Goal: Information Seeking & Learning: Learn about a topic

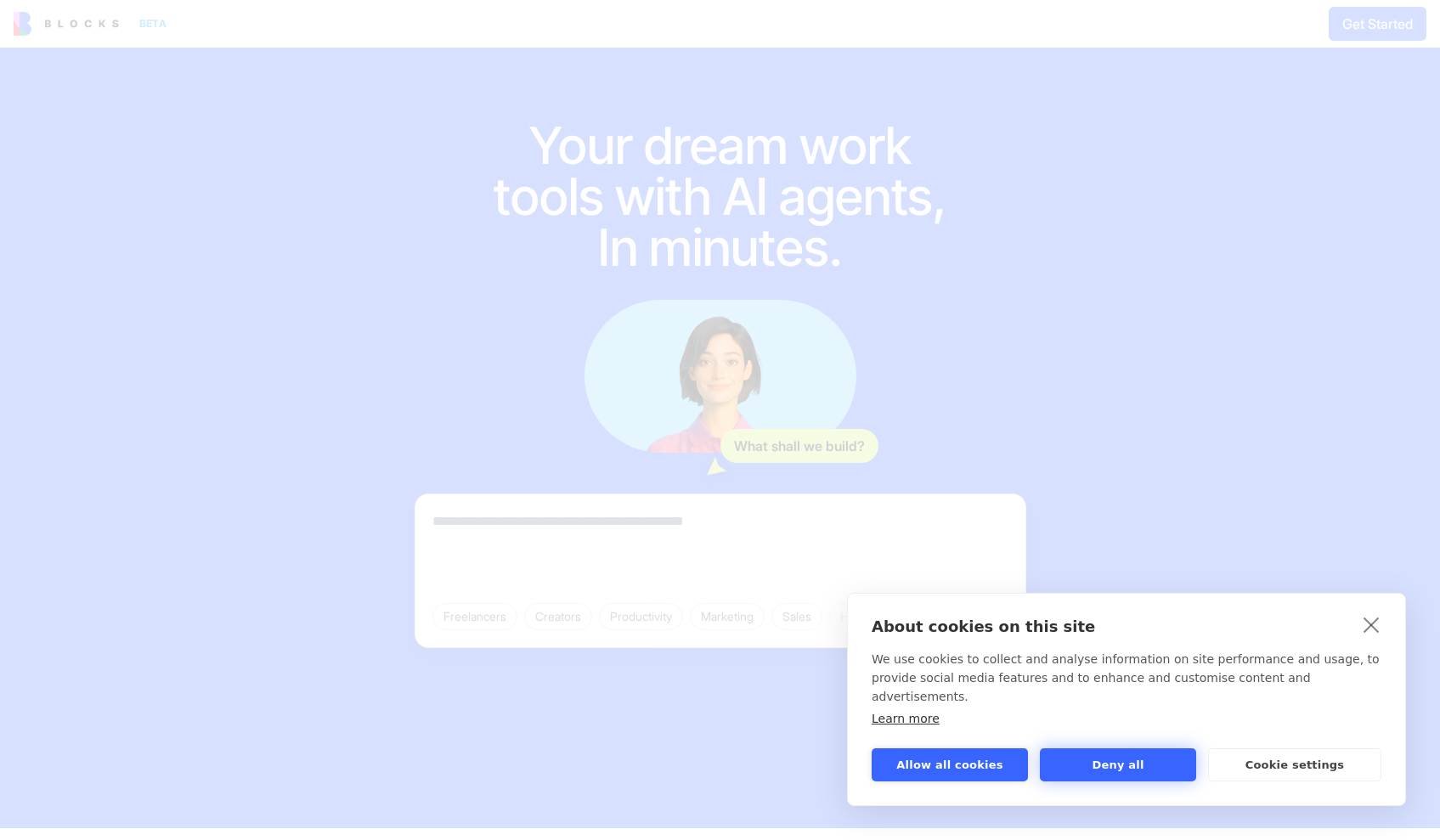
click at [1107, 765] on button "Deny all" at bounding box center [1117, 764] width 156 height 33
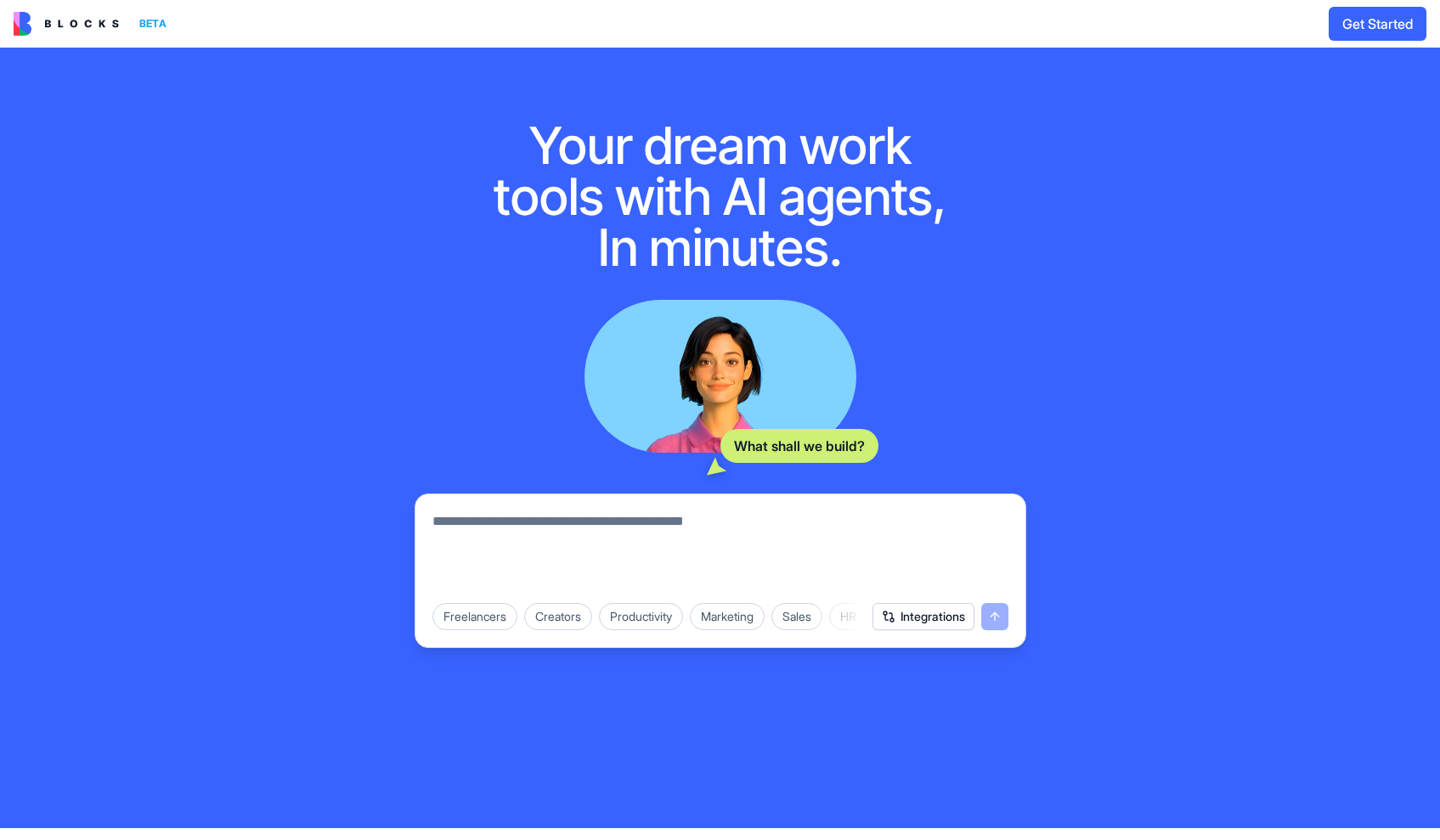
click at [87, 25] on img at bounding box center [66, 24] width 105 height 24
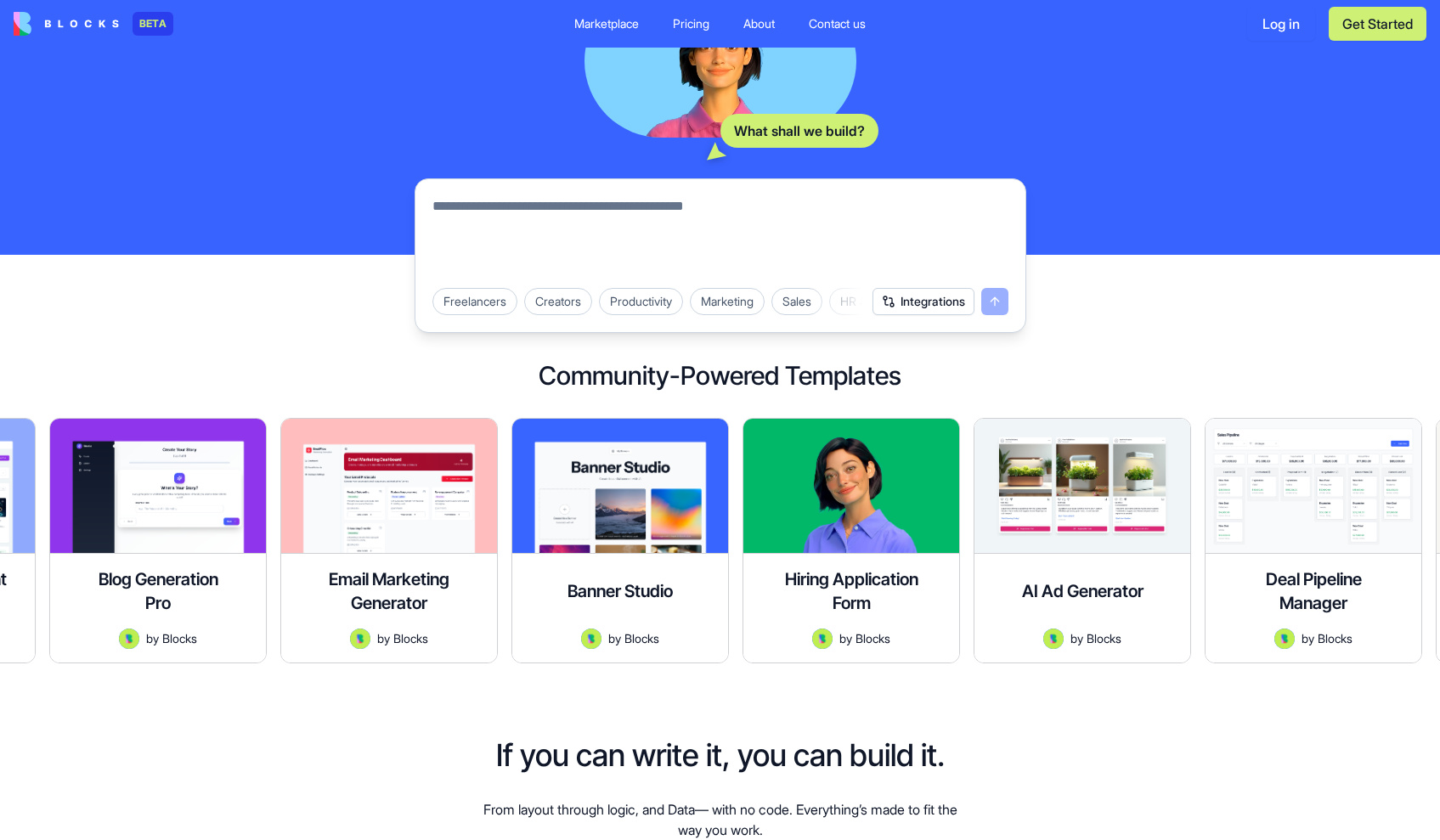
scroll to position [269, 0]
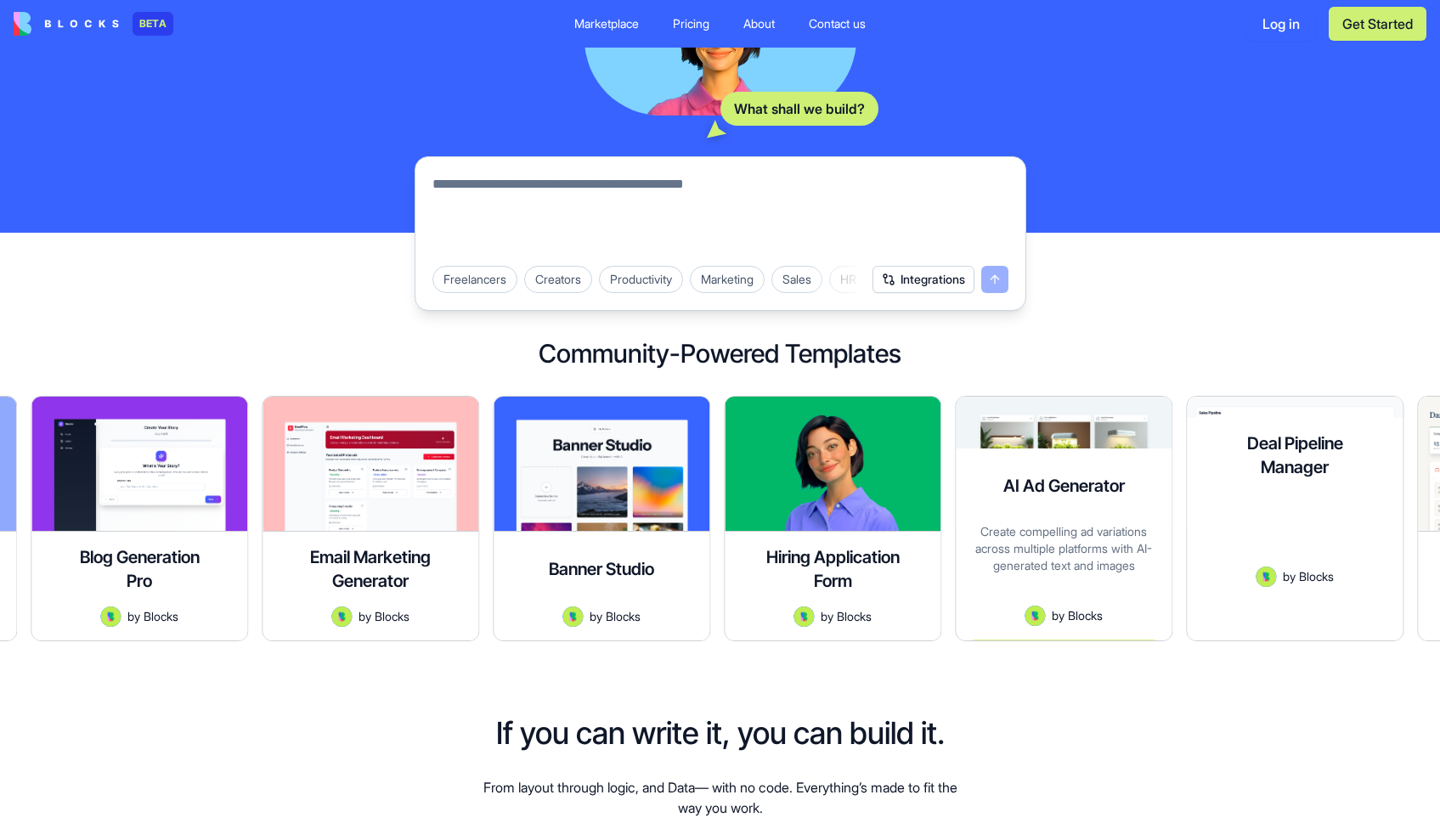
click at [1246, 452] on h4 "Deal Pipeline Manager" at bounding box center [1295, 455] width 136 height 48
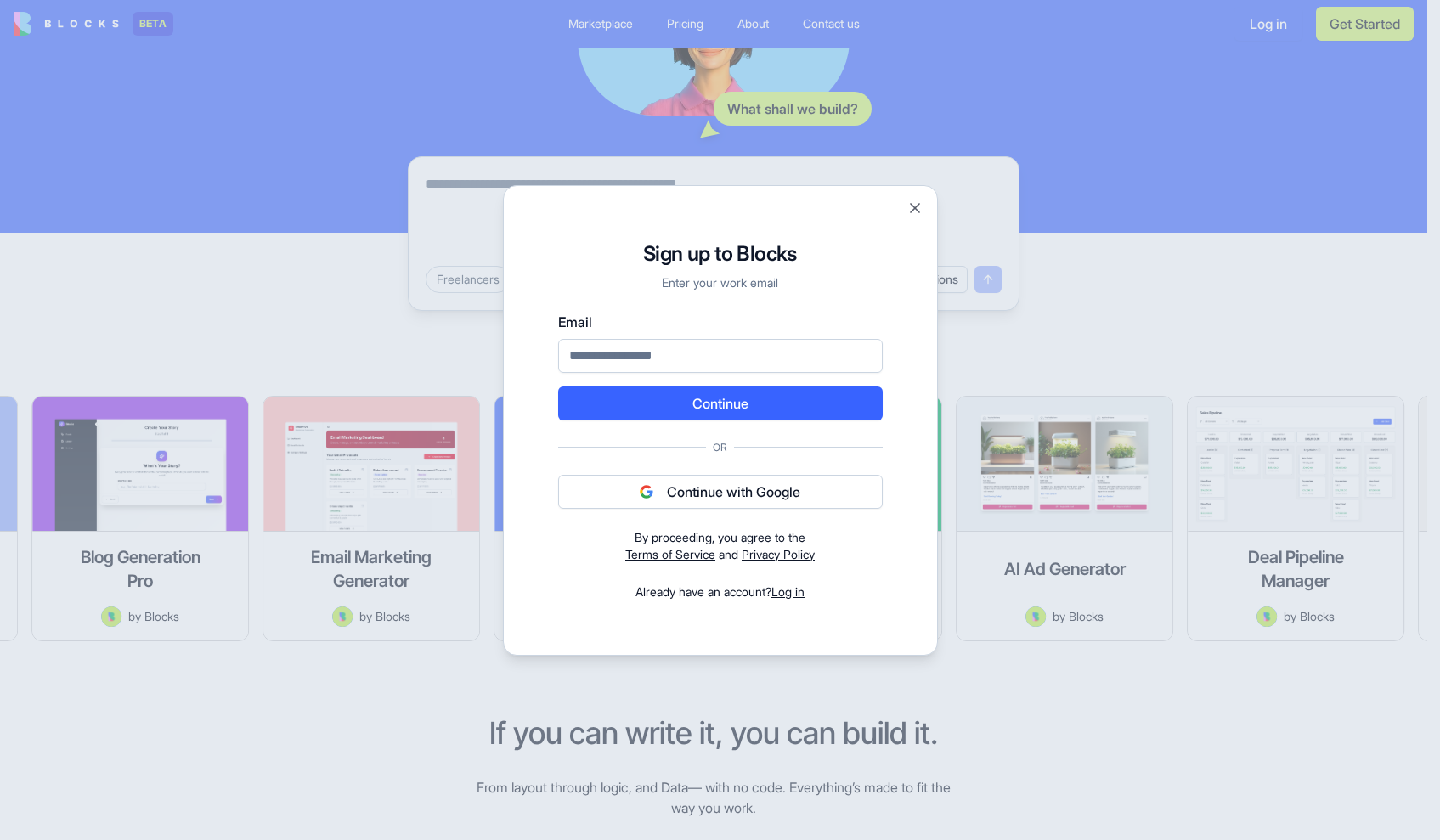
click at [1048, 328] on div at bounding box center [720, 420] width 1440 height 840
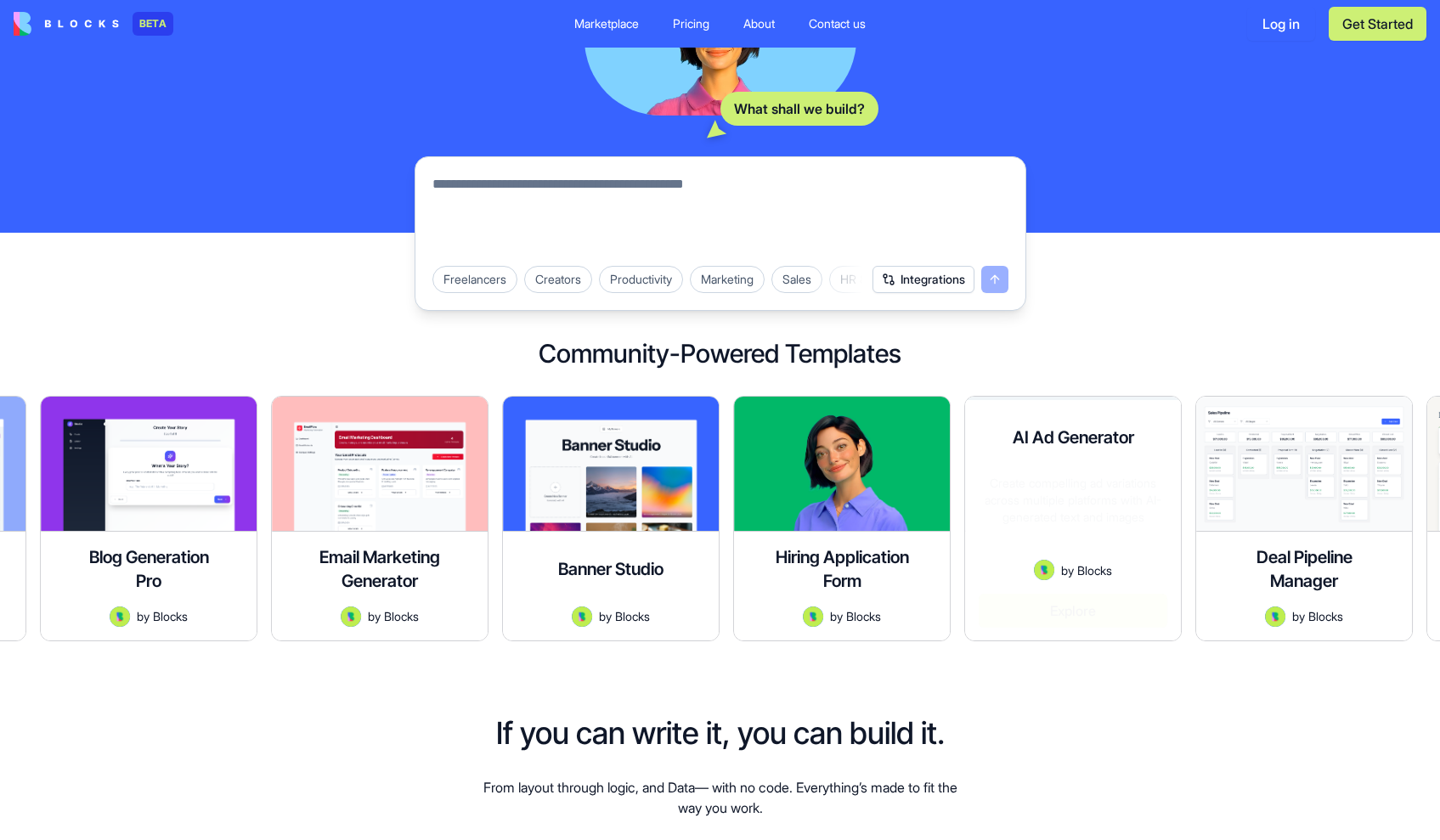
click at [1047, 459] on div "AI Ad Generator Create compelling ad variations across multiple platforms with …" at bounding box center [1072, 520] width 216 height 240
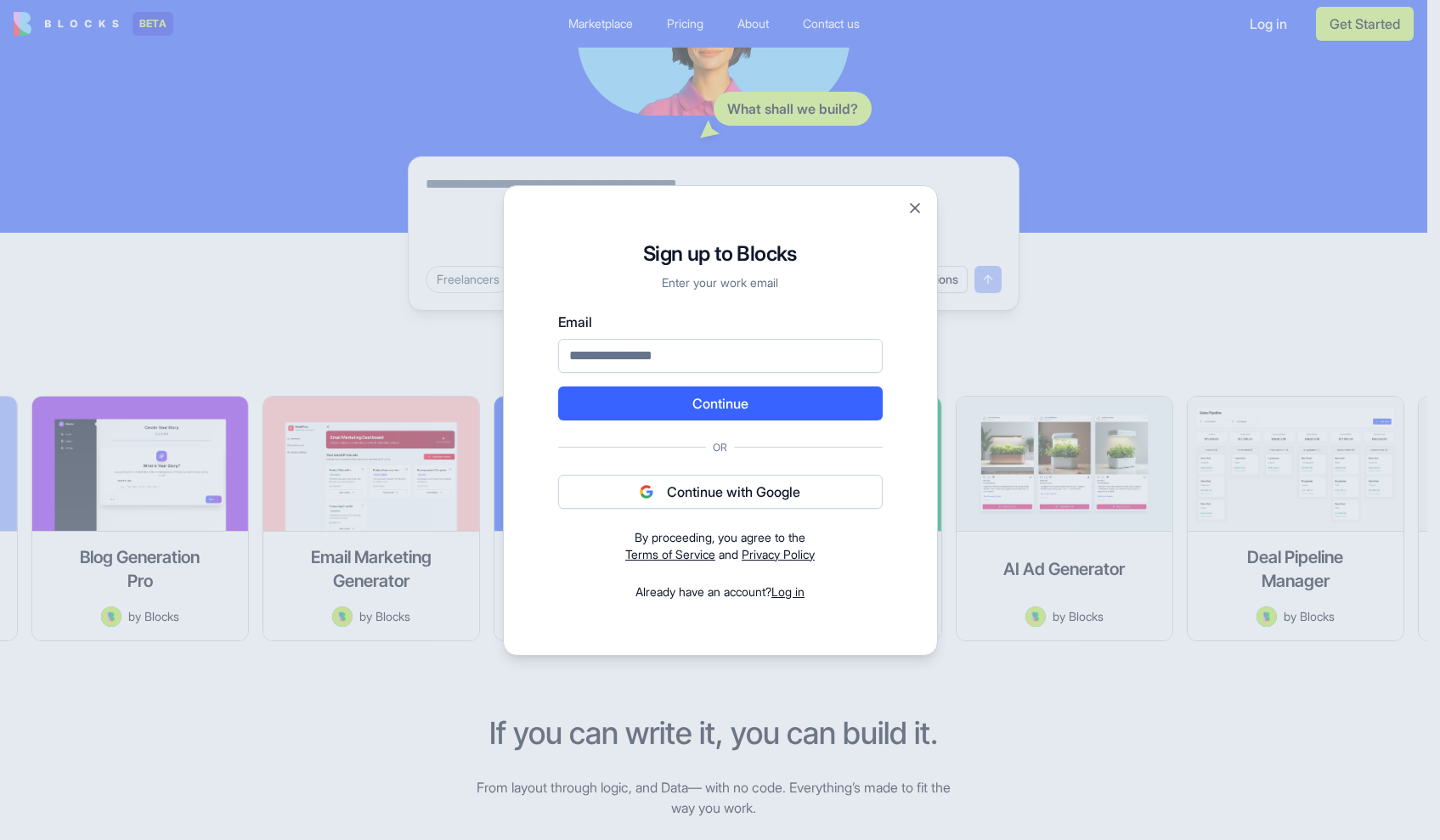
click at [1095, 302] on div at bounding box center [720, 420] width 1440 height 840
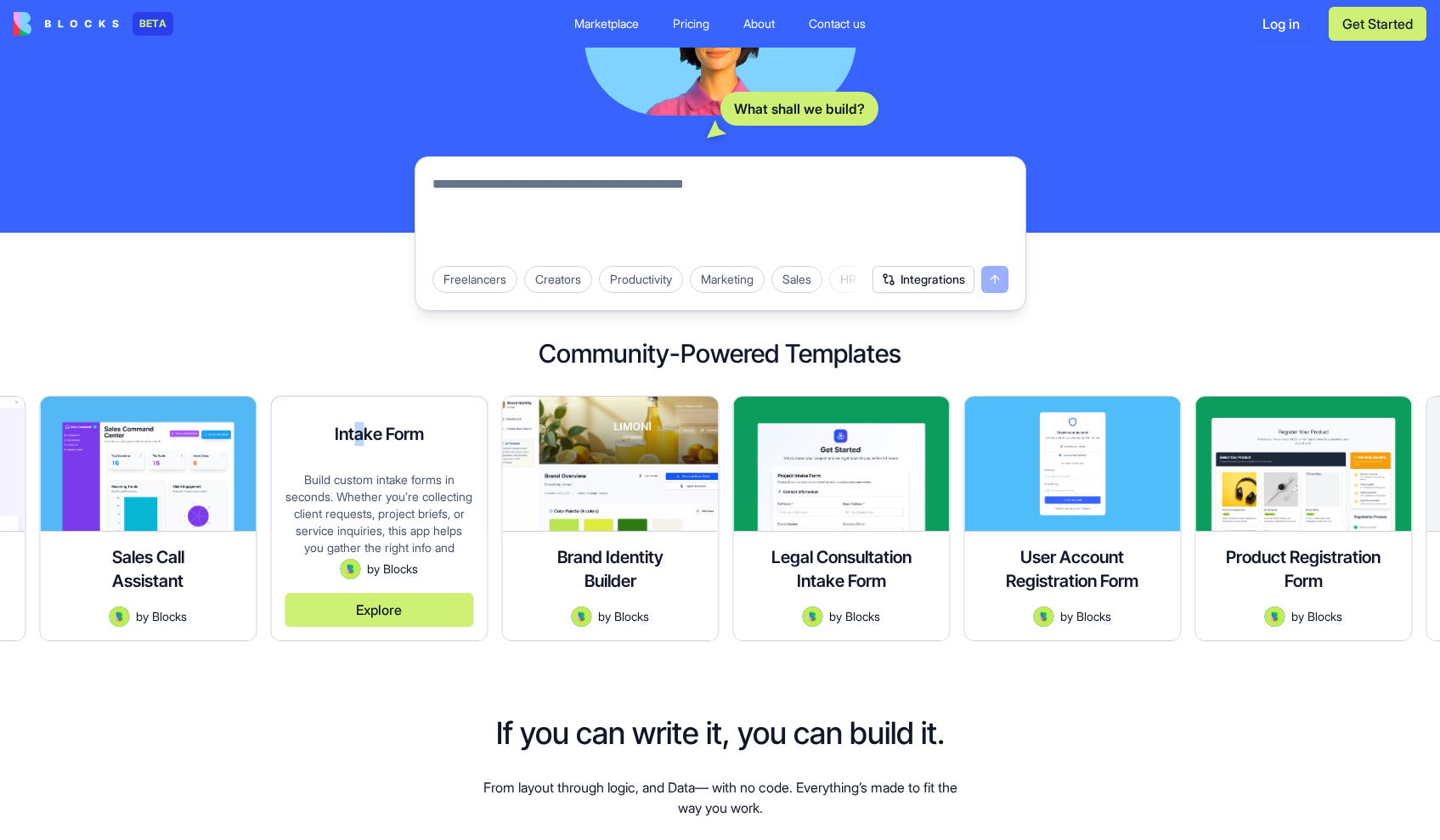
click at [358, 437] on h4 "Intake Form" at bounding box center [379, 434] width 90 height 24
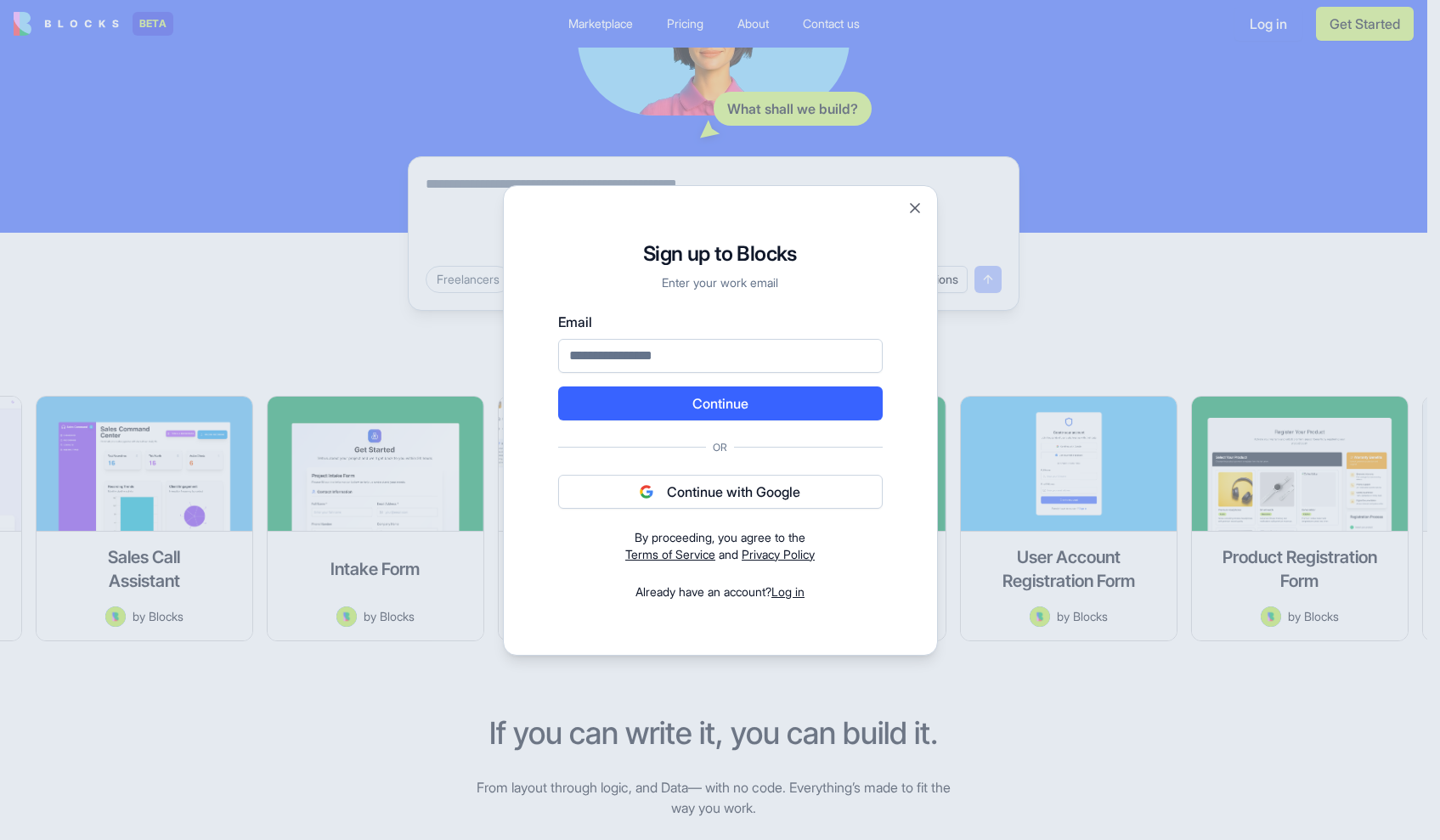
click at [1094, 252] on div at bounding box center [720, 420] width 1440 height 840
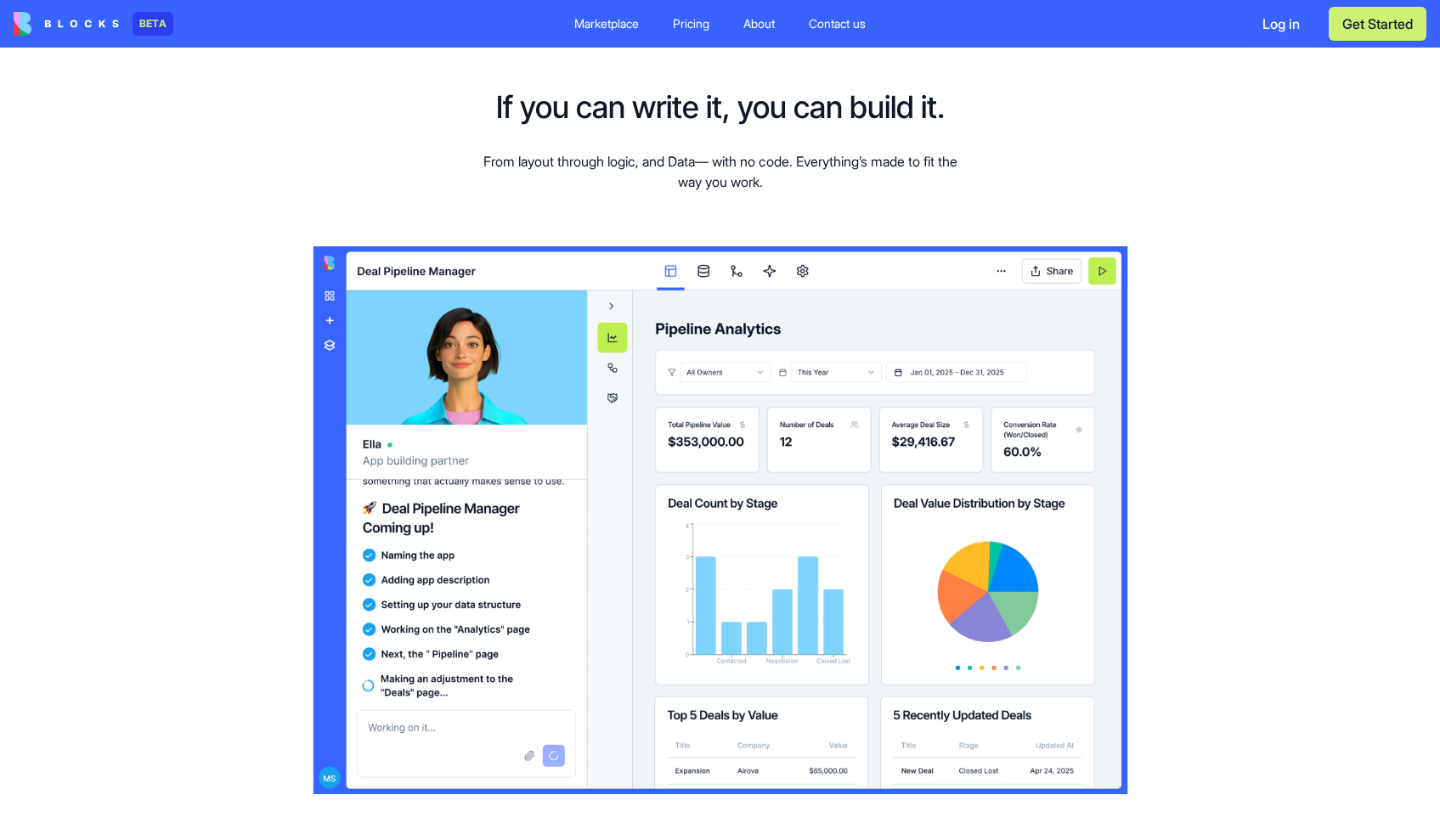
scroll to position [1069, 0]
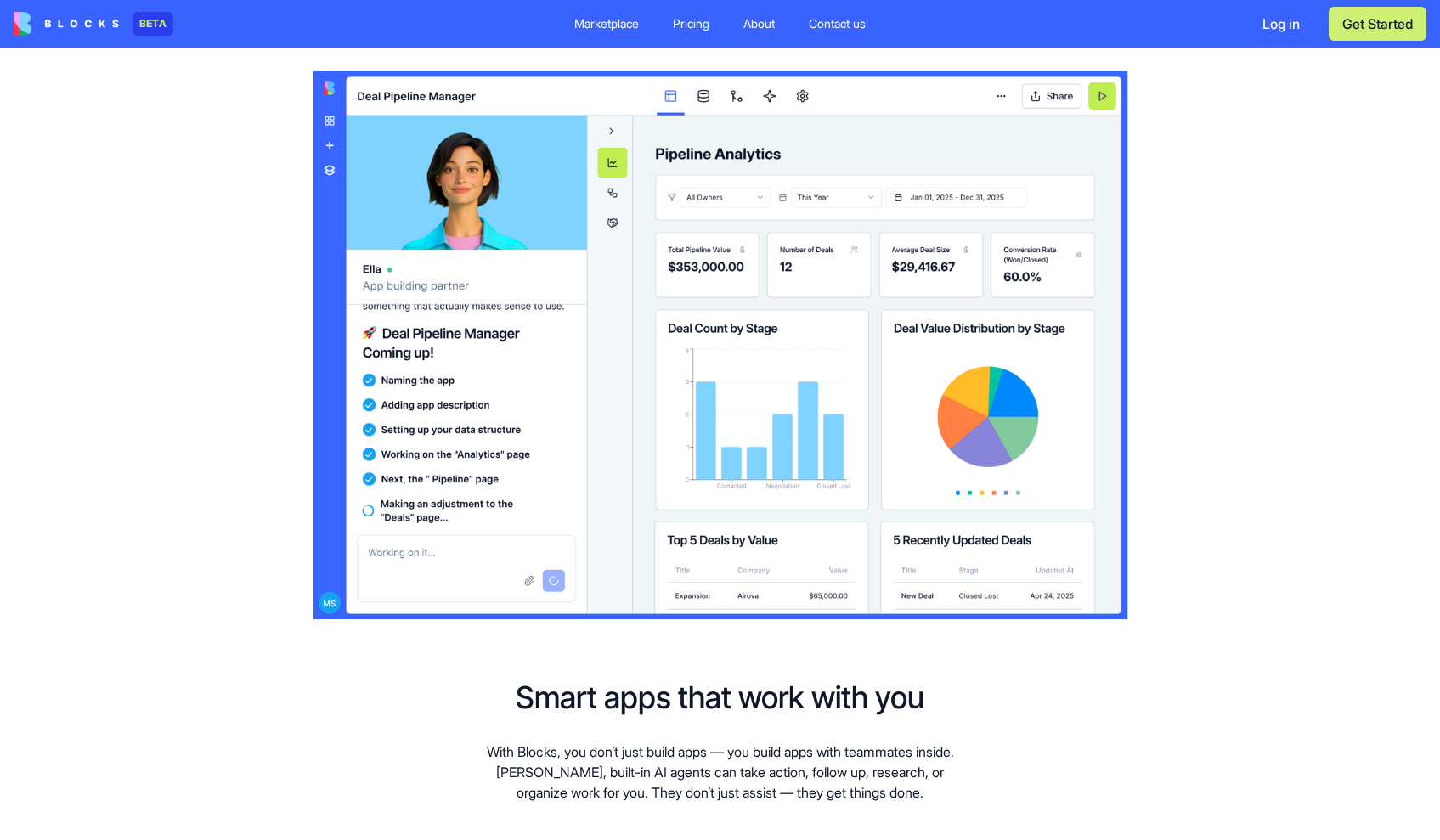
click at [809, 335] on img at bounding box center [720, 346] width 816 height 548
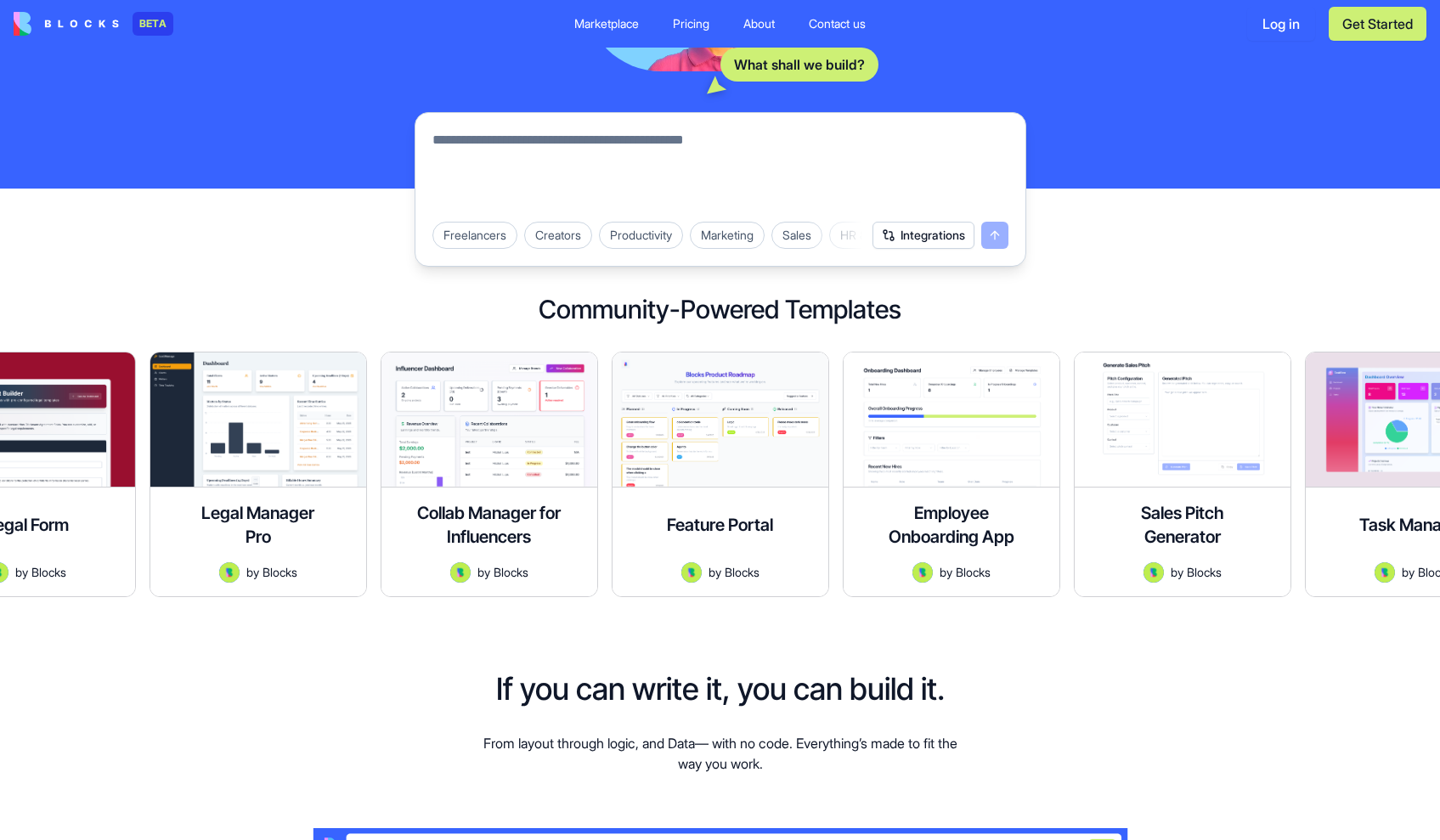
scroll to position [400, 0]
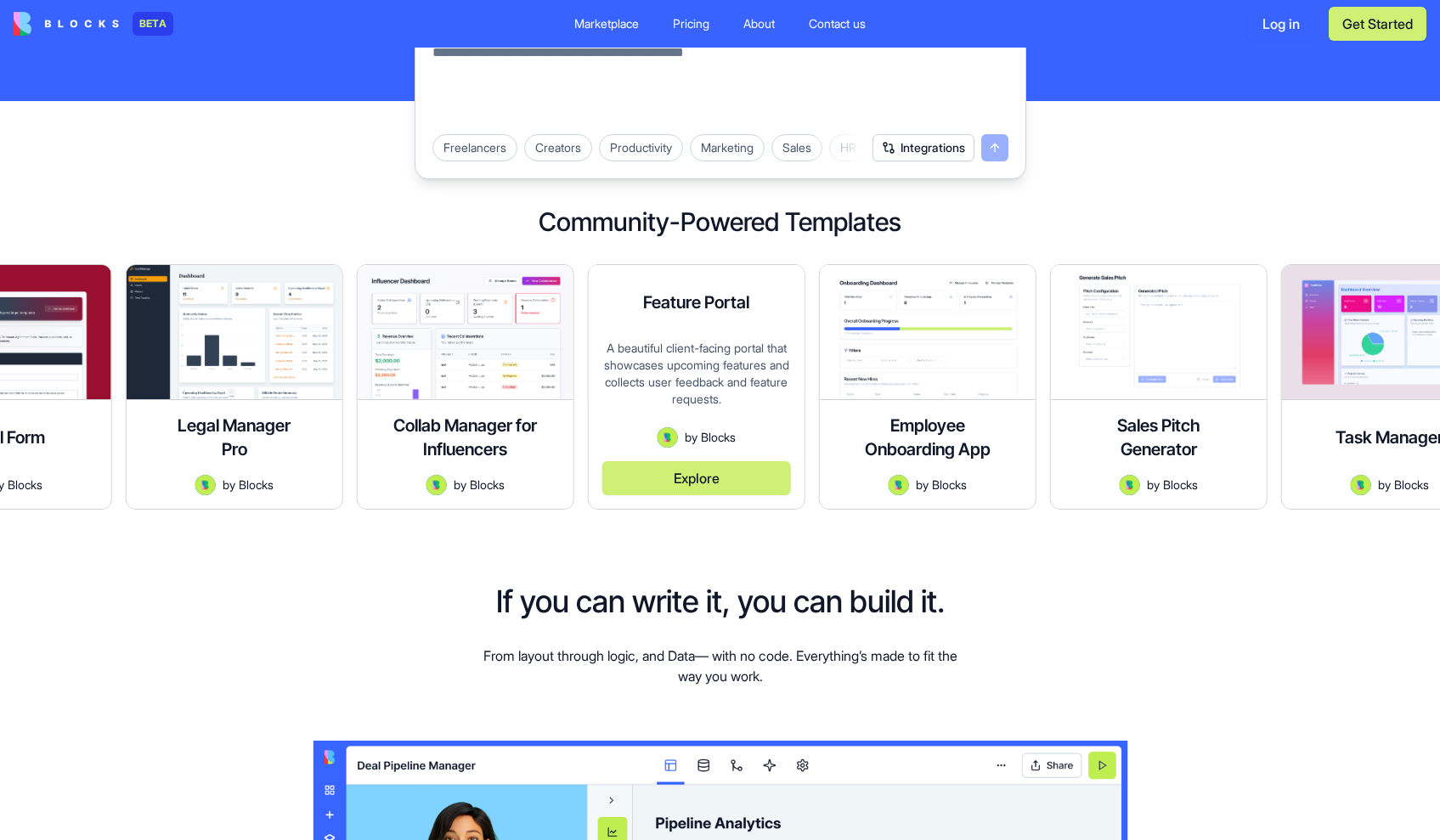
click at [635, 362] on div "A beautiful client-facing portal that showcases upcoming features and collects …" at bounding box center [697, 384] width 188 height 88
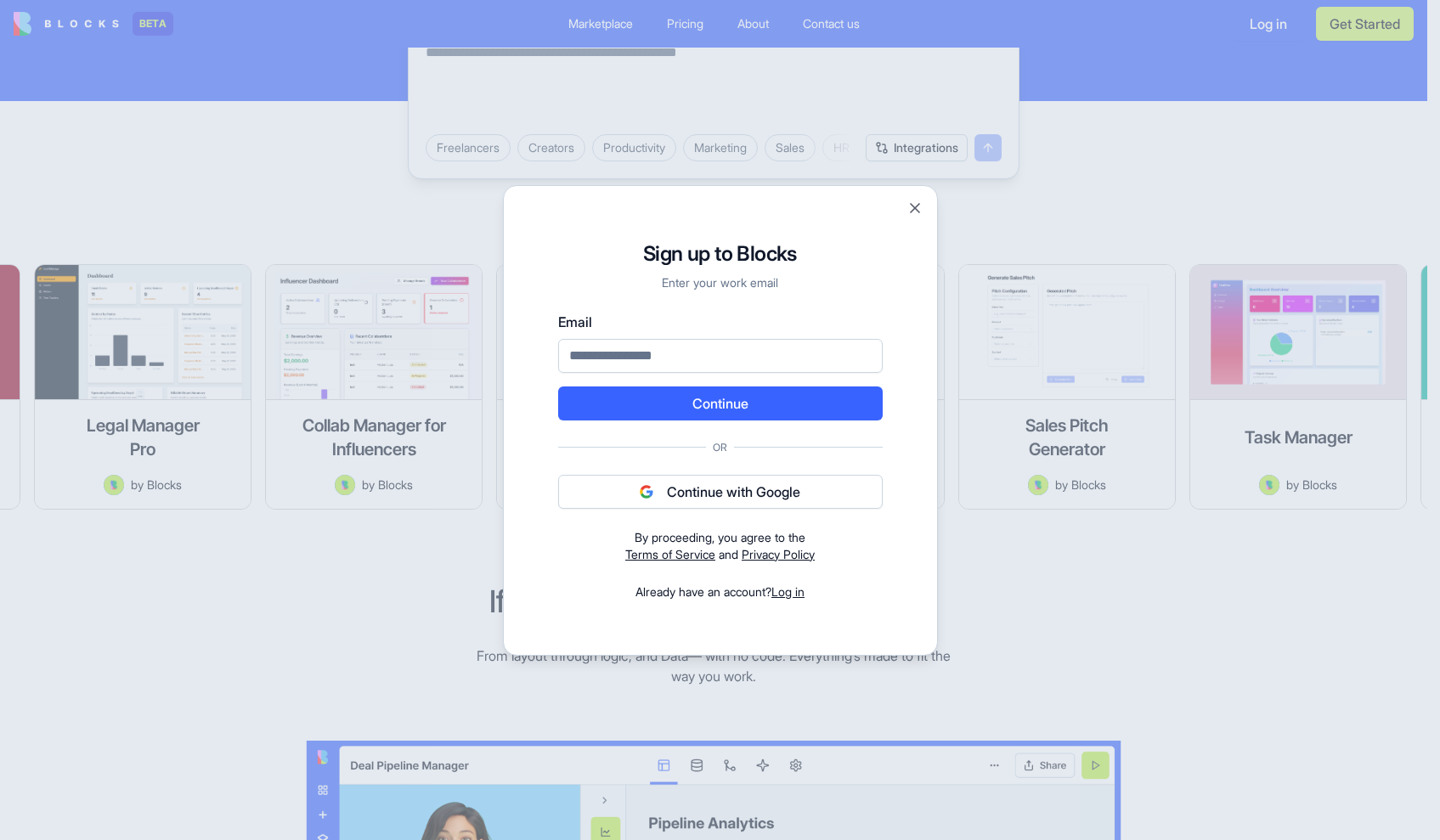
click at [1098, 189] on div at bounding box center [720, 420] width 1440 height 840
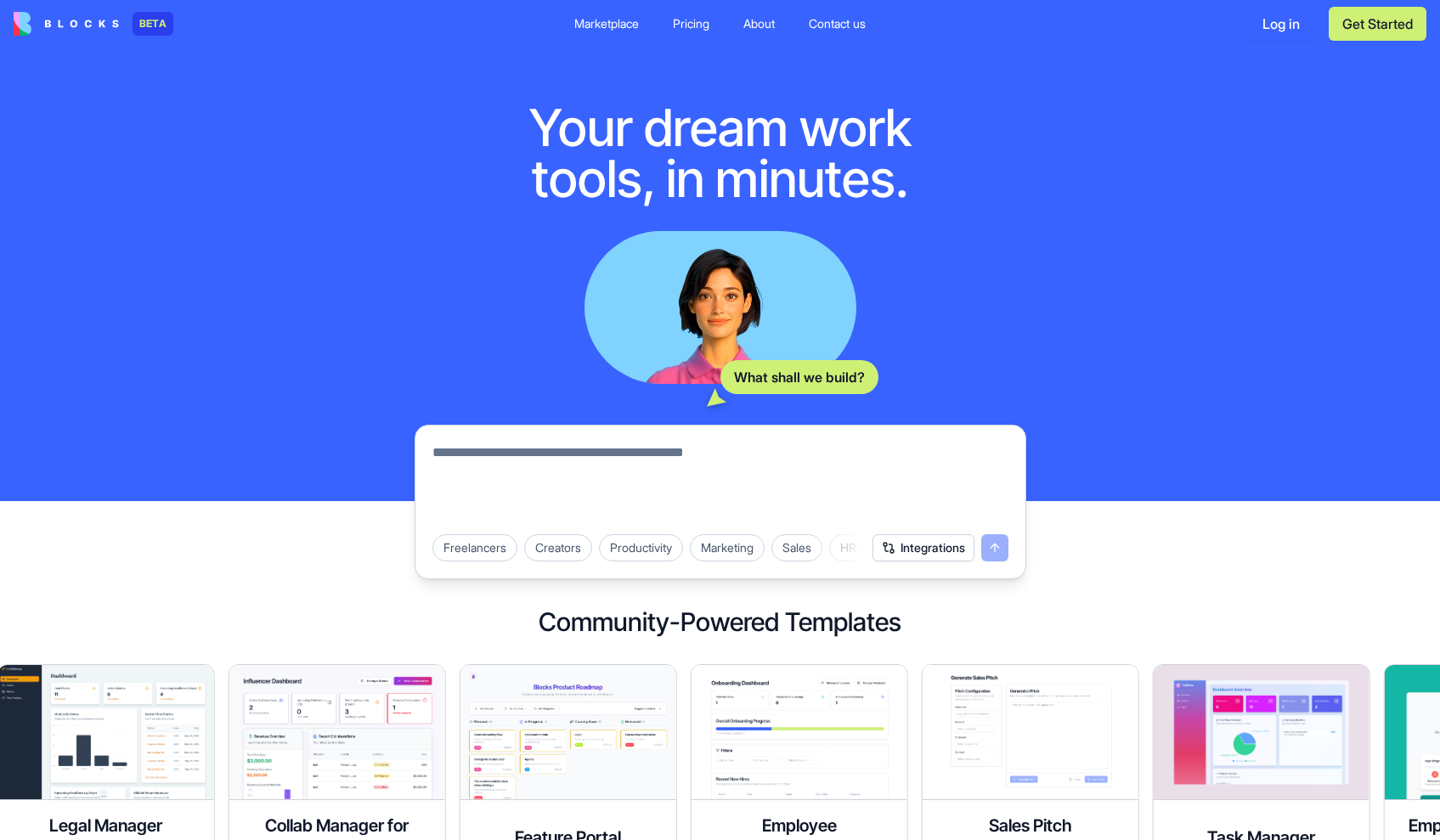
click at [693, 25] on div "Pricing" at bounding box center [691, 24] width 37 height 17
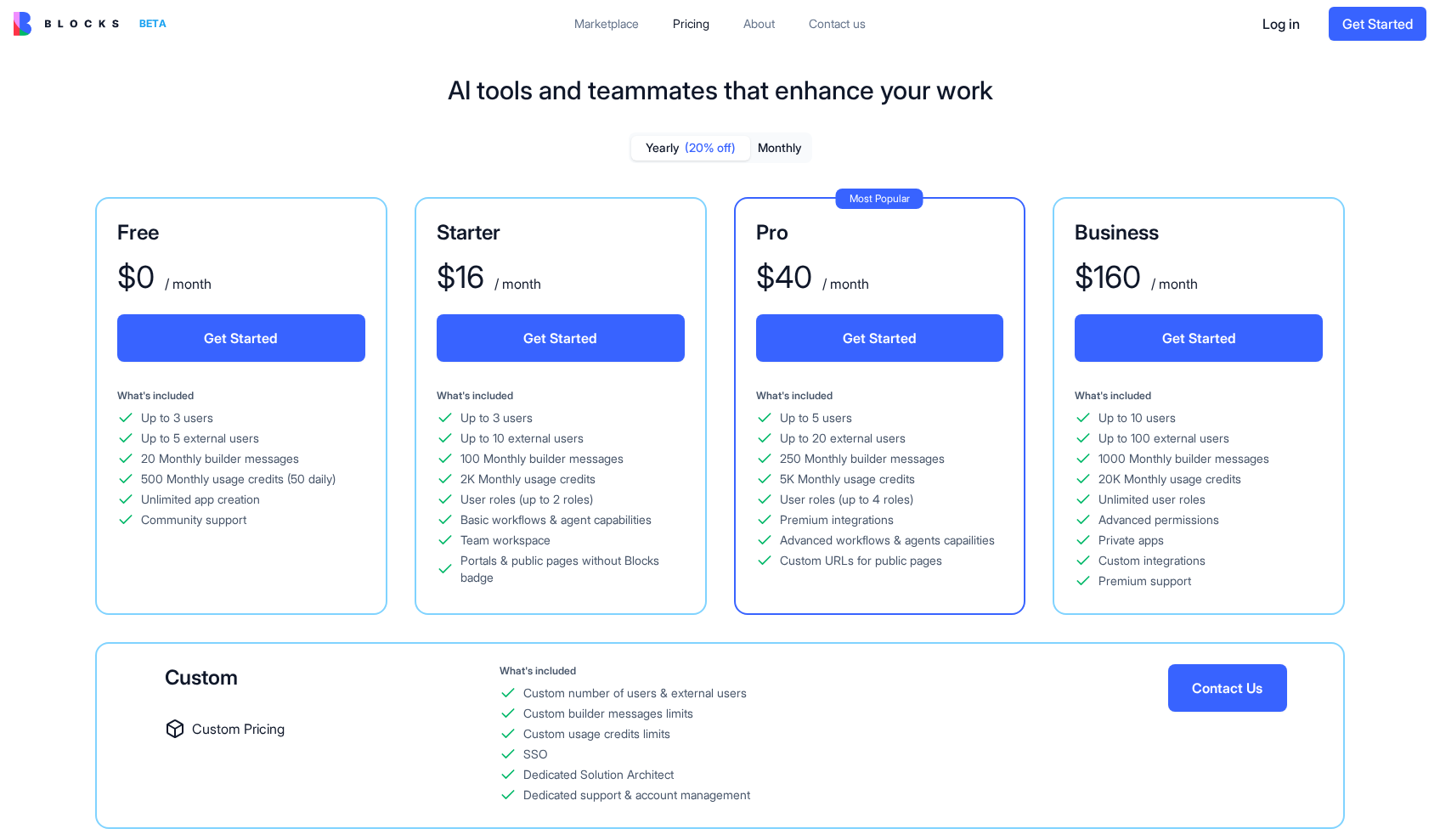
click at [784, 148] on button "Monthly" at bounding box center [779, 148] width 59 height 25
click at [653, 146] on button "Yearly (20% off)" at bounding box center [690, 148] width 119 height 25
drag, startPoint x: 769, startPoint y: 145, endPoint x: 733, endPoint y: 147, distance: 36.1
click at [769, 145] on button "Monthly" at bounding box center [779, 148] width 59 height 25
click at [658, 140] on button "Yearly (20% off)" at bounding box center [690, 148] width 119 height 25
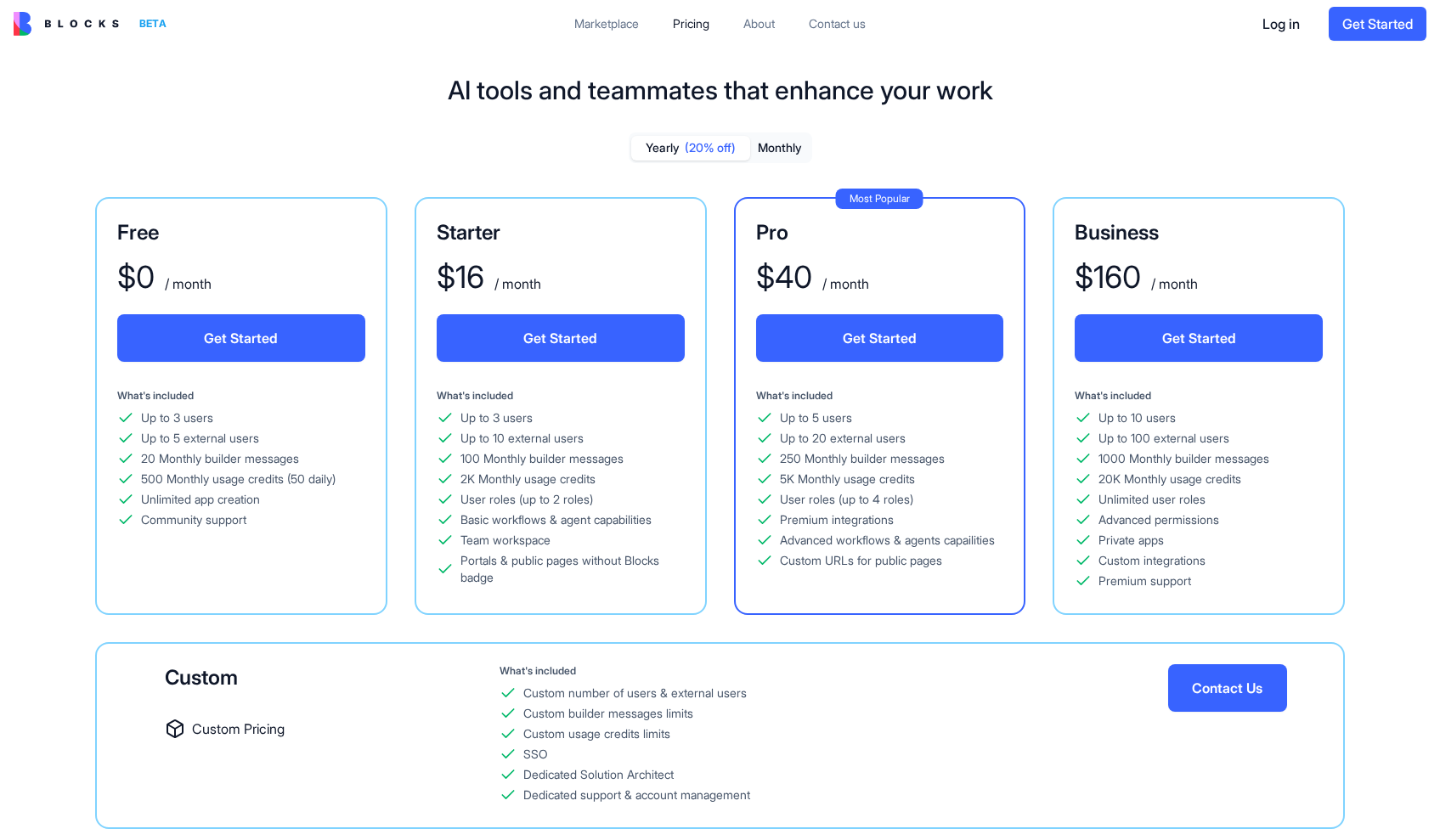
click at [786, 136] on button "Monthly" at bounding box center [779, 148] width 59 height 25
click at [711, 139] on button "Yearly (20% off)" at bounding box center [690, 148] width 119 height 25
click at [796, 133] on div "Yearly (20% off) Monthly" at bounding box center [720, 147] width 184 height 30
click at [775, 146] on button "Monthly" at bounding box center [779, 148] width 59 height 25
click at [696, 150] on span "(20% off)" at bounding box center [710, 147] width 51 height 17
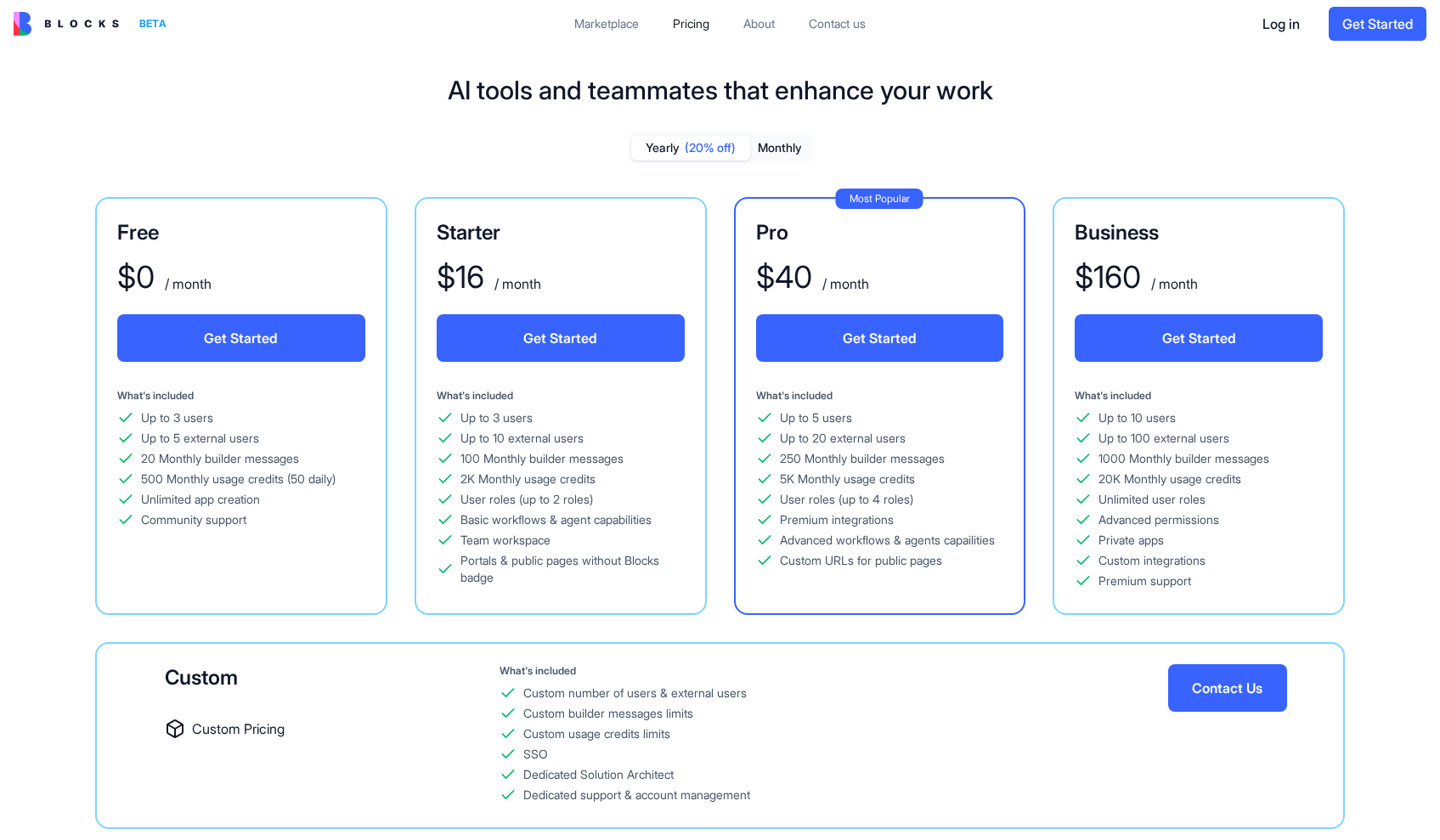
click at [611, 30] on div "Marketplace" at bounding box center [606, 24] width 65 height 17
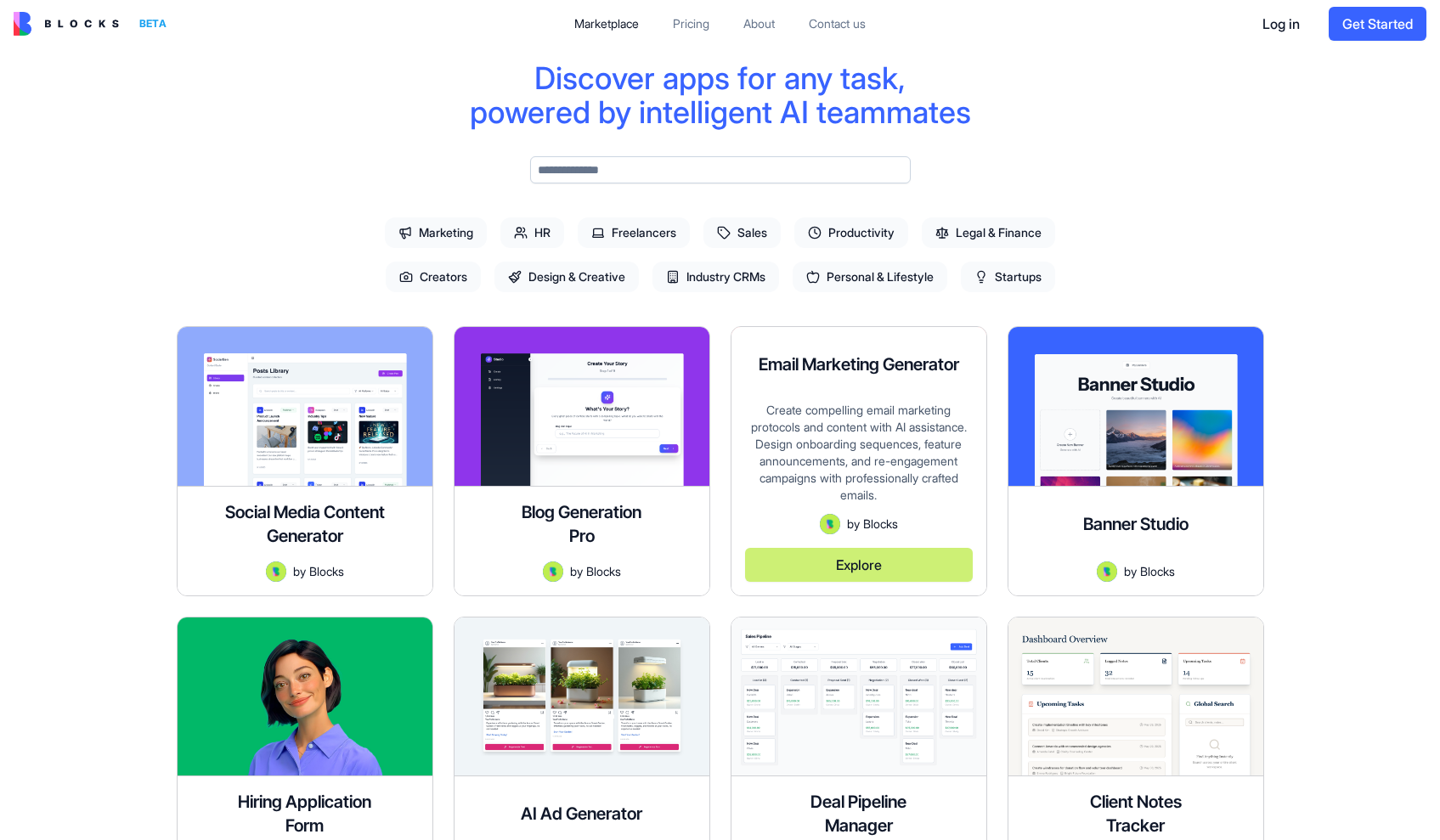
click at [848, 408] on div "Create compelling email marketing protocols and content with AI assistance. Des…" at bounding box center [859, 457] width 228 height 112
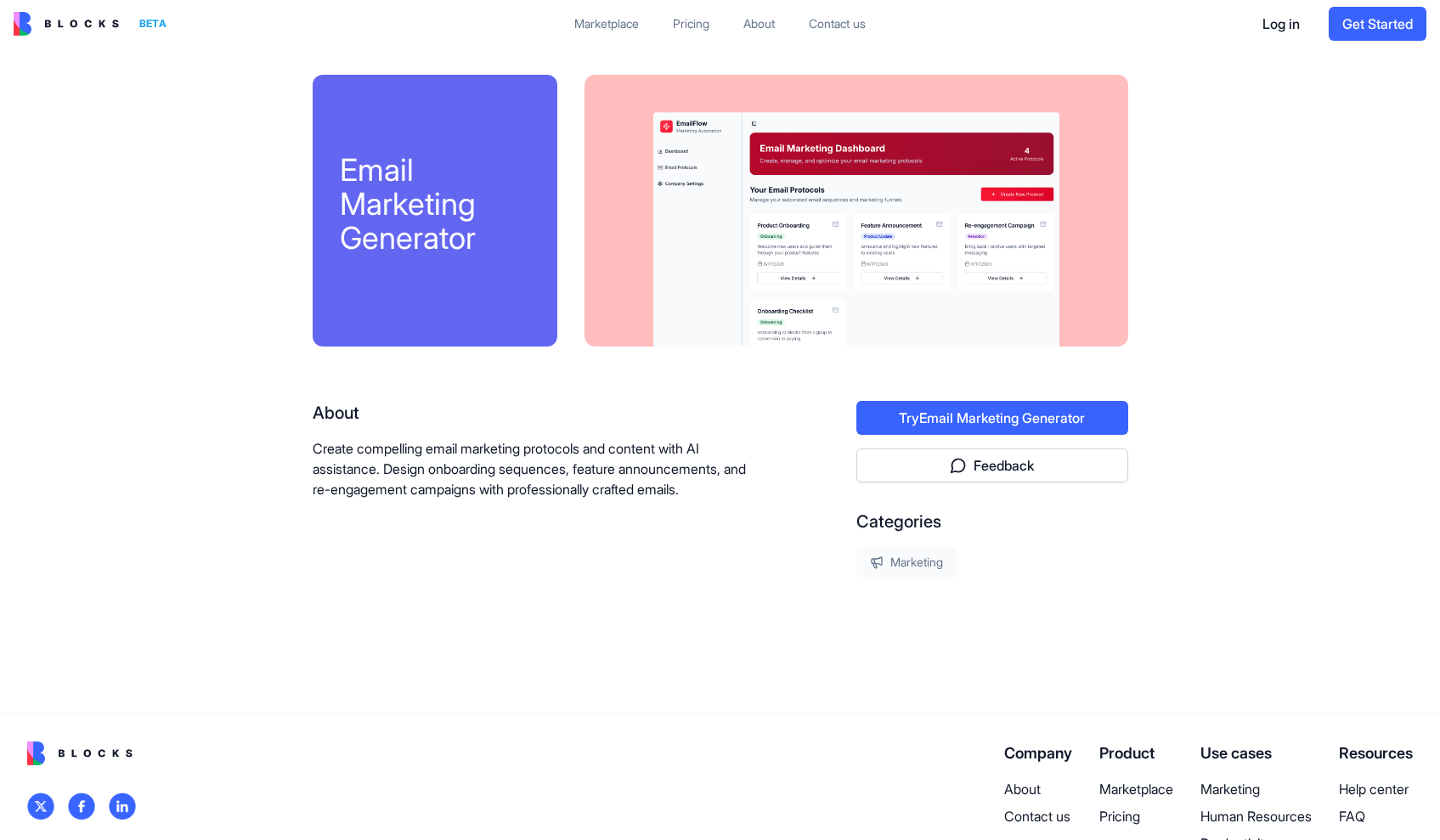
click at [848, 218] on div at bounding box center [856, 210] width 544 height 271
click at [604, 27] on div "Marketplace" at bounding box center [606, 24] width 65 height 17
